Goal: Information Seeking & Learning: Stay updated

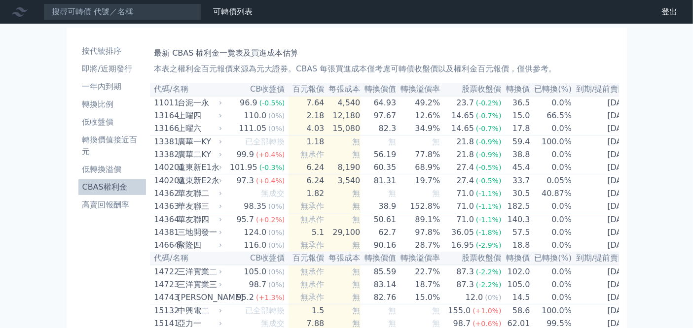
click at [106, 180] on link "CBAS權利金" at bounding box center [112, 187] width 68 height 16
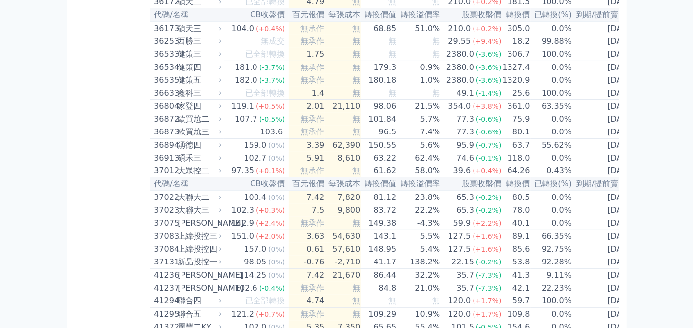
scroll to position [5346, 0]
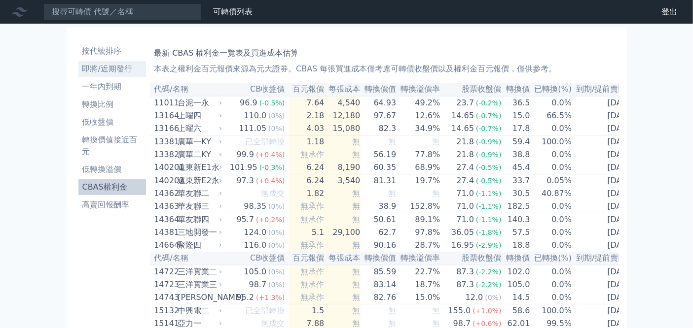
click at [126, 70] on li "即將/近期發行" at bounding box center [112, 69] width 68 height 12
